Goal: Task Accomplishment & Management: Use online tool/utility

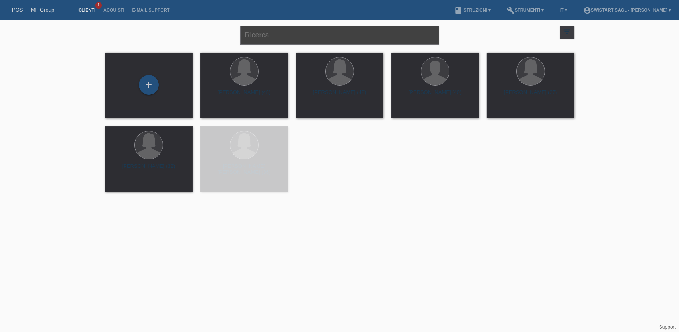
click at [318, 34] on input "text" at bounding box center [339, 35] width 199 height 19
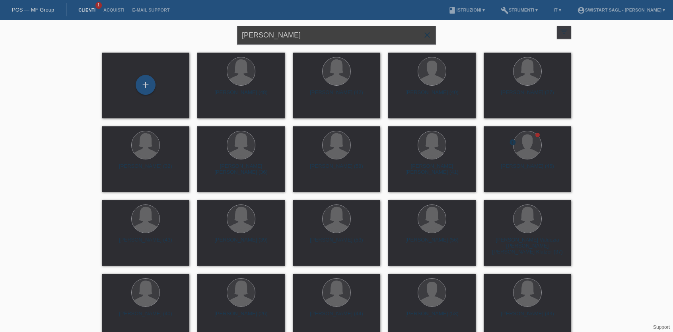
type input "soua"
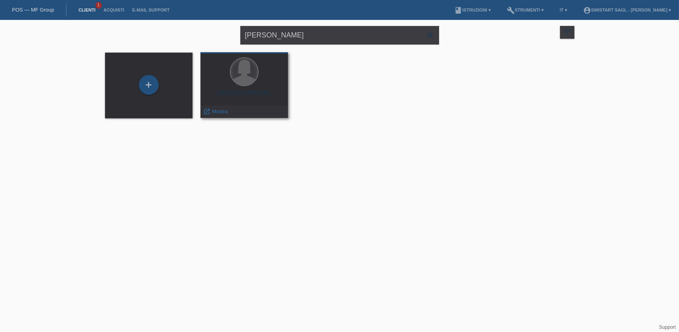
click at [244, 84] on div at bounding box center [244, 72] width 28 height 28
click at [216, 114] on span "Mostra" at bounding box center [220, 111] width 16 height 6
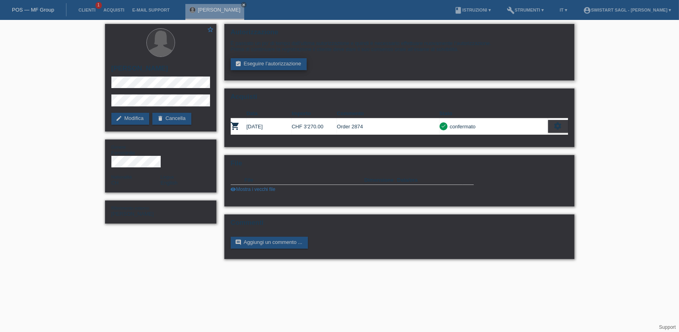
click at [271, 65] on link "assignment_turned_in Eseguire l’autorizzazione" at bounding box center [269, 64] width 76 height 12
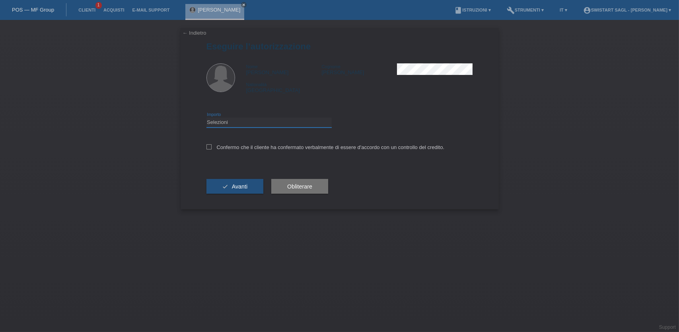
click at [242, 122] on select "Selezioni CHF 1.00 - CHF 499.00 CHF 500.00 - CHF 1'999.00 CHF 2'000.00 - CHF 7'…" at bounding box center [269, 122] width 125 height 10
select select "3"
click at [207, 117] on select "Selezioni CHF 1.00 - CHF 499.00 CHF 500.00 - CHF 1'999.00 CHF 2'000.00 - CHF 7'…" at bounding box center [269, 122] width 125 height 10
click at [211, 147] on icon at bounding box center [209, 146] width 5 height 5
click at [211, 147] on input "Confermo che il cliente ha confermato verbalmente di essere d'accordo con un co…" at bounding box center [209, 146] width 5 height 5
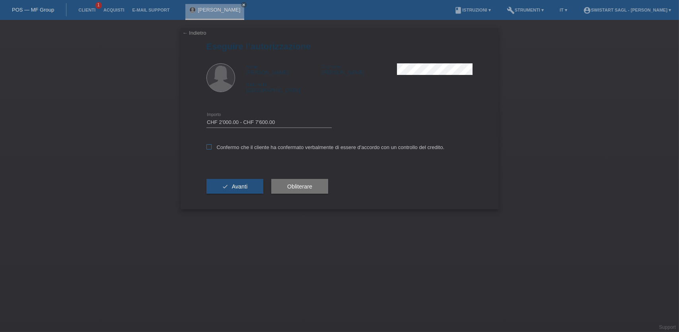
checkbox input "true"
click at [237, 181] on button "check Avanti" at bounding box center [235, 186] width 57 height 15
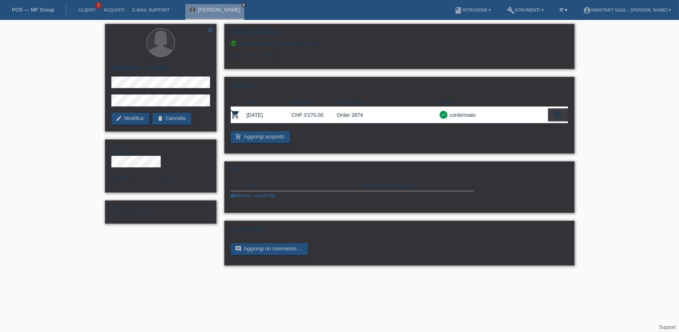
click at [556, 12] on link "IT ▾" at bounding box center [564, 10] width 16 height 5
click at [538, 50] on span "English" at bounding box center [535, 54] width 20 height 10
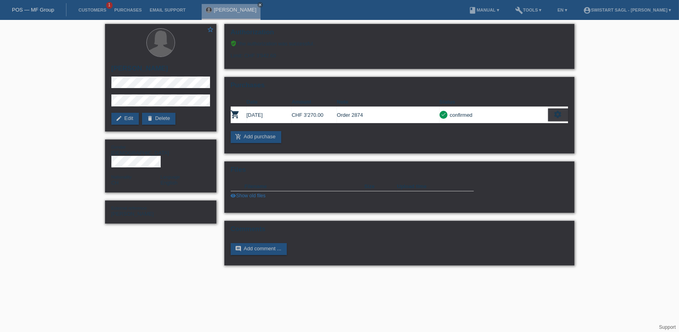
click at [626, 72] on div "star_border [PERSON_NAME] edit Edit delete Delete Gender [DEMOGRAPHIC_DATA] Nat…" at bounding box center [339, 146] width 679 height 253
